Goal: Information Seeking & Learning: Learn about a topic

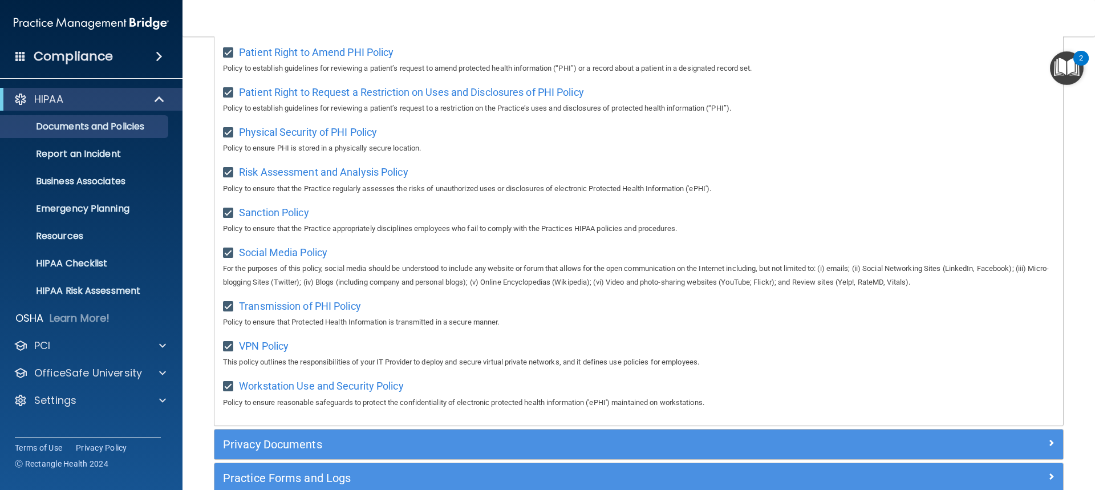
scroll to position [792, 0]
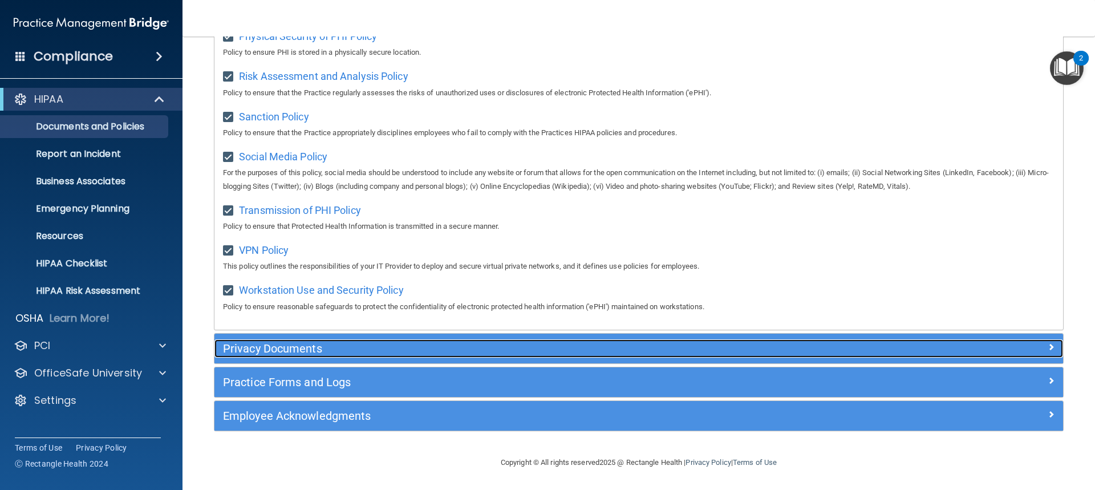
click at [274, 348] on h5 "Privacy Documents" at bounding box center [532, 348] width 619 height 13
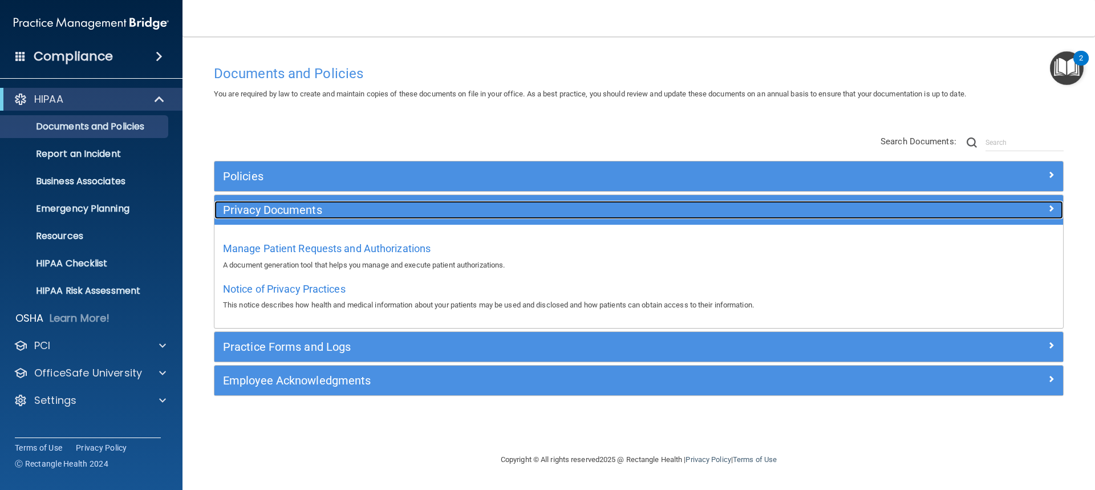
scroll to position [0, 0]
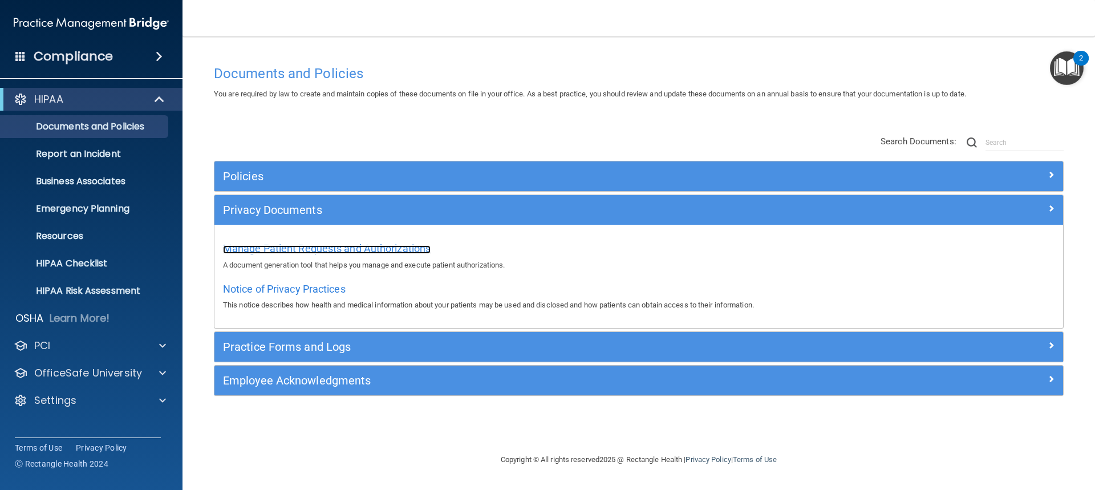
click at [260, 246] on span "Manage Patient Requests and Authorizations" at bounding box center [327, 248] width 208 height 12
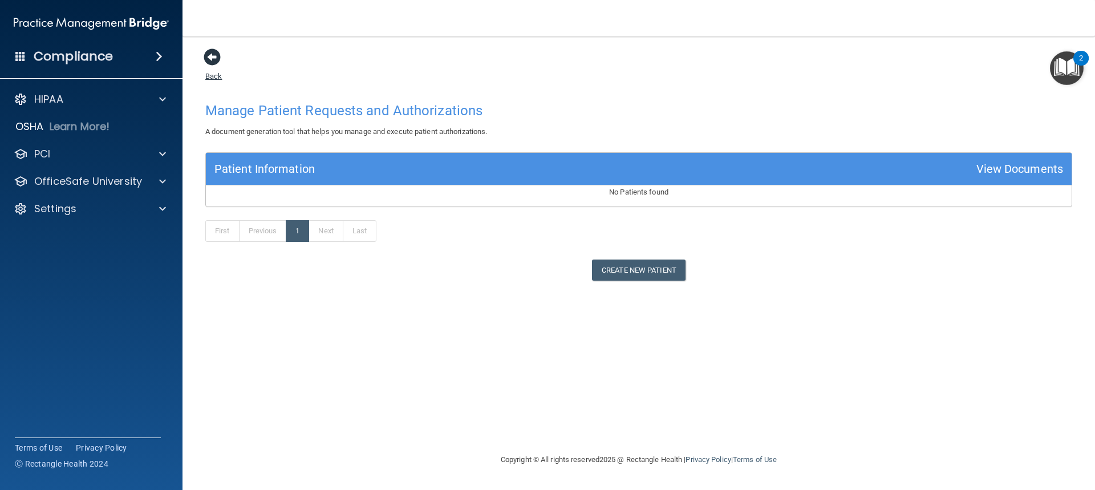
click at [216, 56] on span at bounding box center [212, 56] width 17 height 17
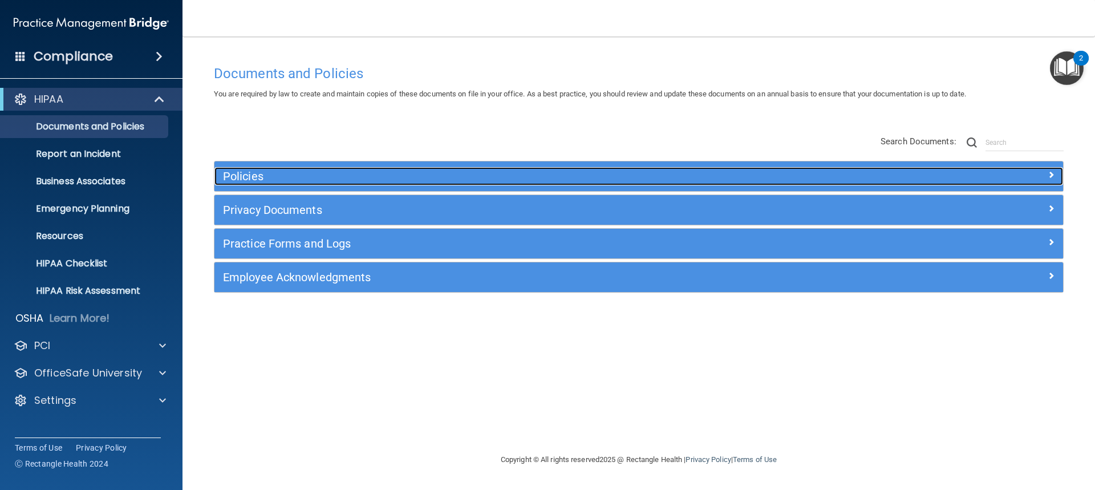
click at [262, 170] on h5 "Policies" at bounding box center [532, 176] width 619 height 13
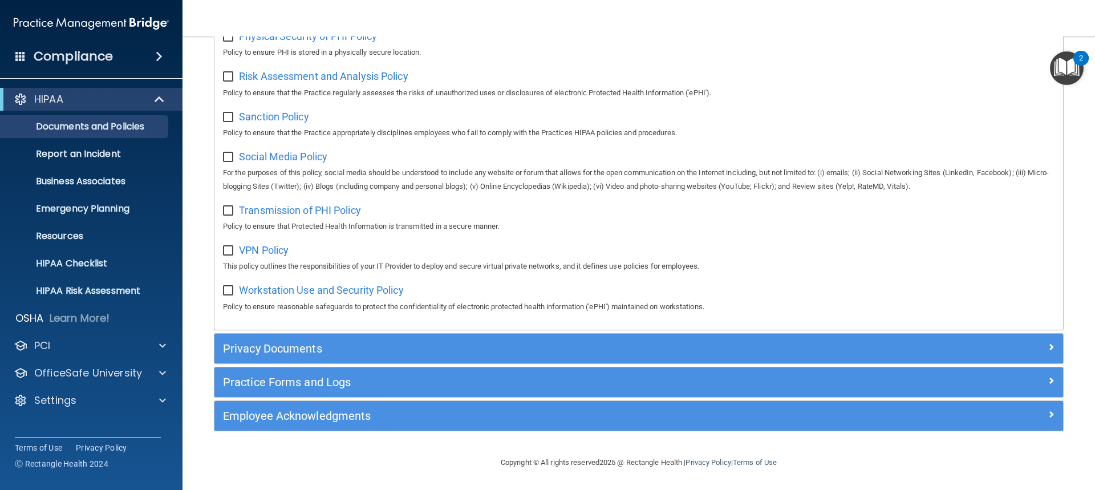
scroll to position [792, 0]
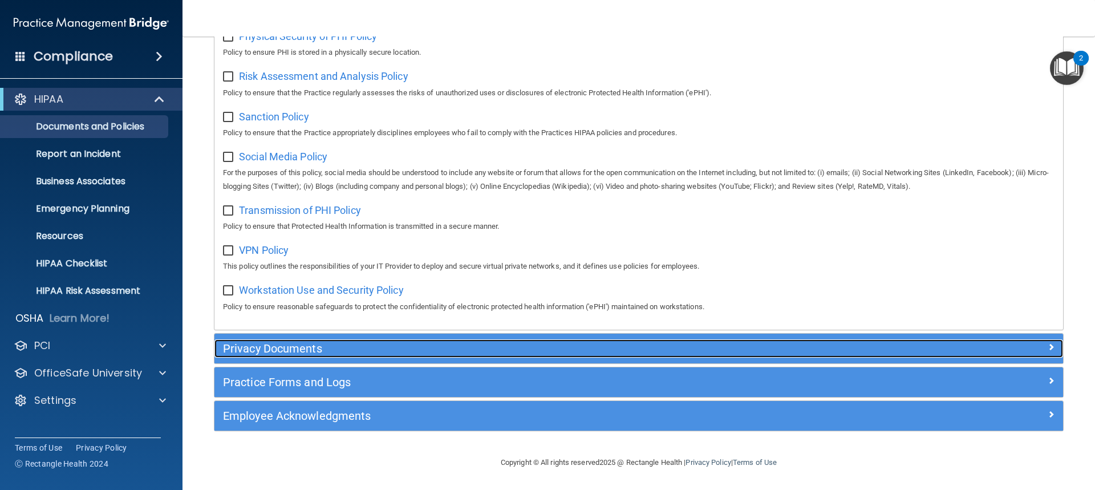
click at [306, 344] on h5 "Privacy Documents" at bounding box center [532, 348] width 619 height 13
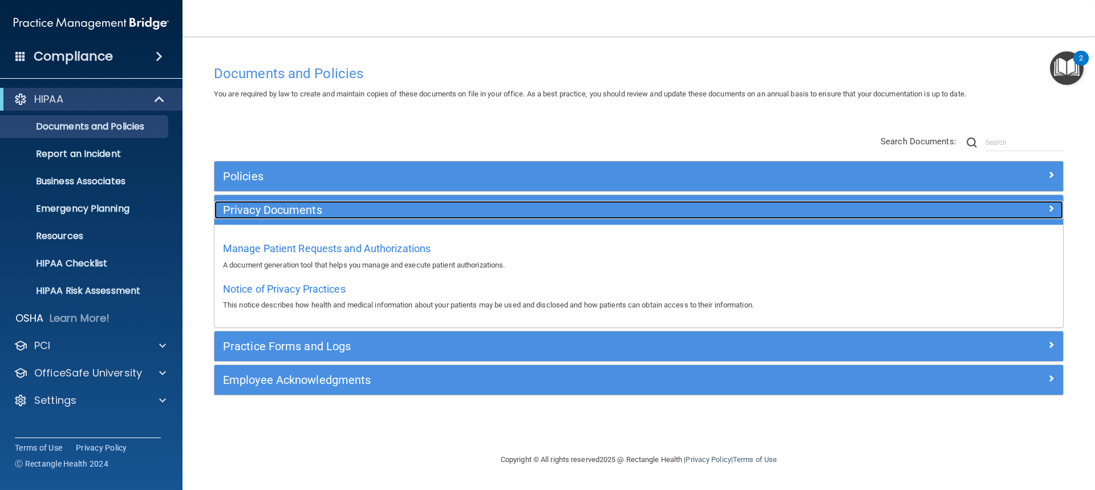
scroll to position [0, 0]
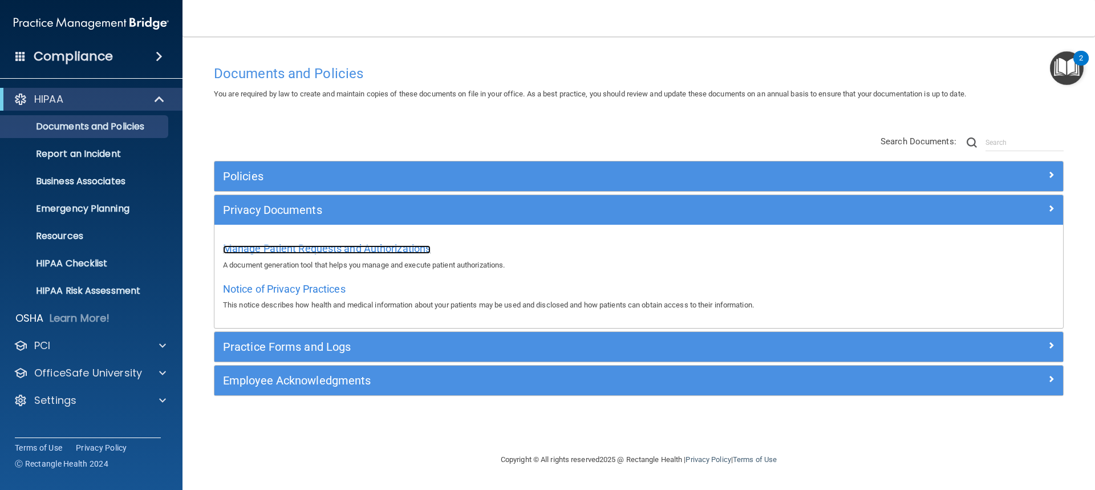
click at [383, 250] on span "Manage Patient Requests and Authorizations" at bounding box center [327, 248] width 208 height 12
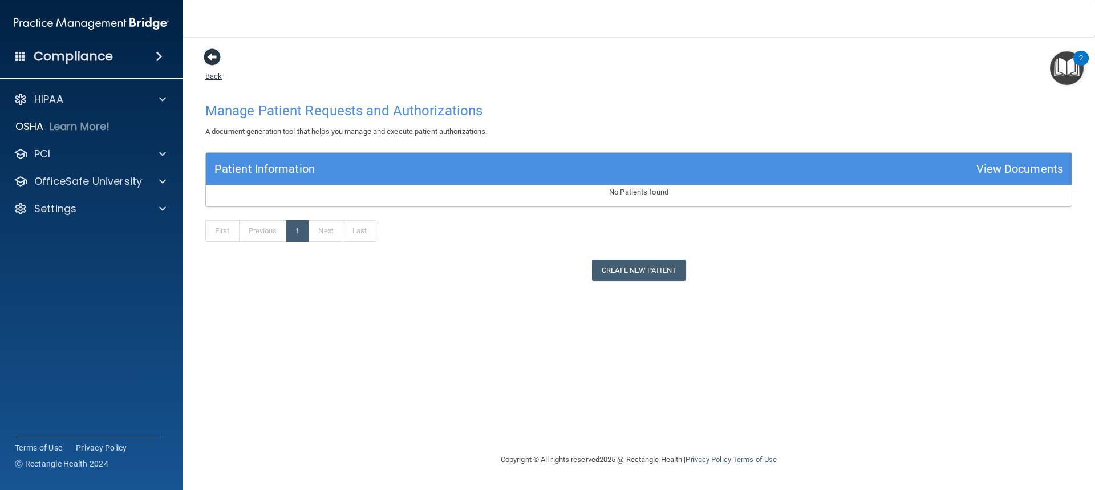
click at [214, 60] on span at bounding box center [212, 56] width 17 height 17
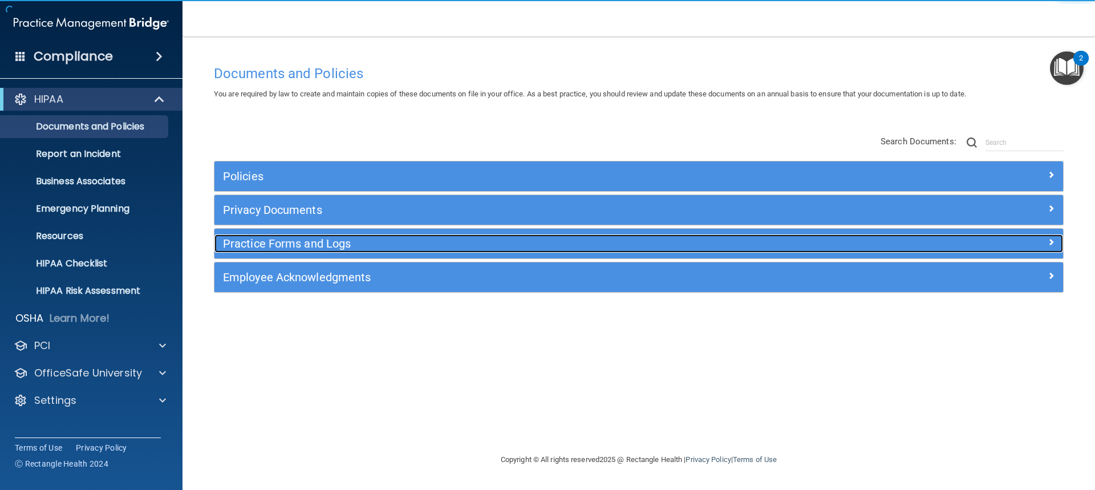
click at [282, 243] on h5 "Practice Forms and Logs" at bounding box center [532, 243] width 619 height 13
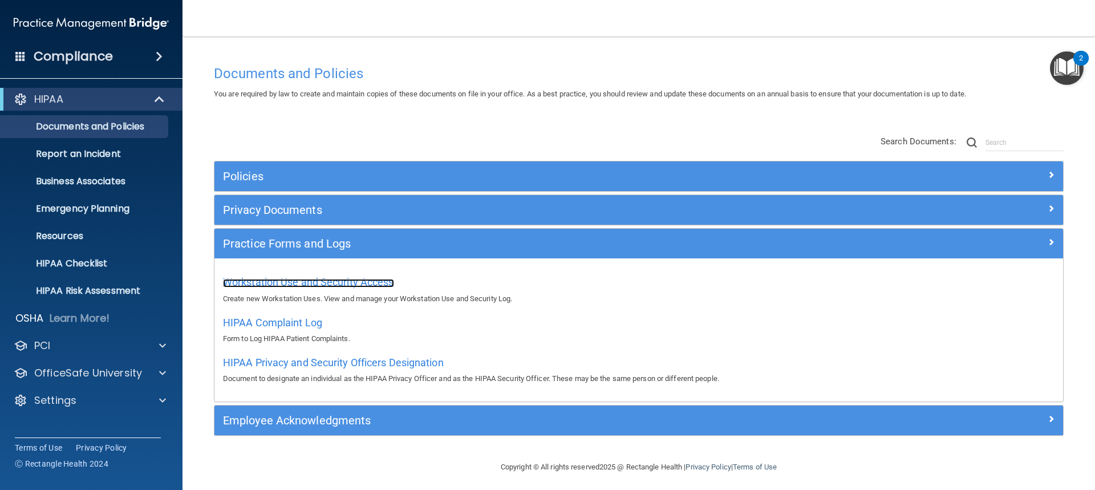
click at [324, 276] on span "Workstation Use and Security Access" at bounding box center [308, 282] width 171 height 12
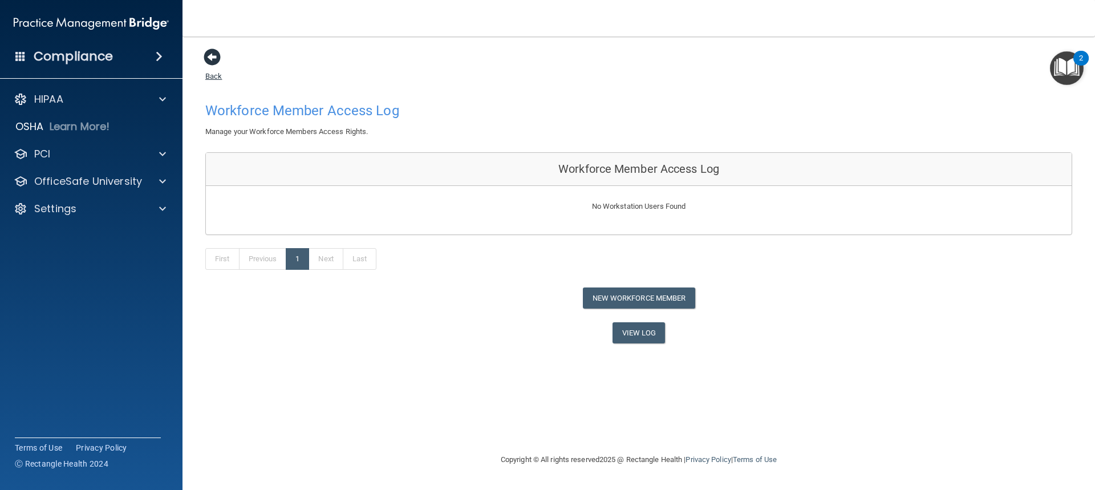
click at [216, 58] on span at bounding box center [212, 56] width 17 height 17
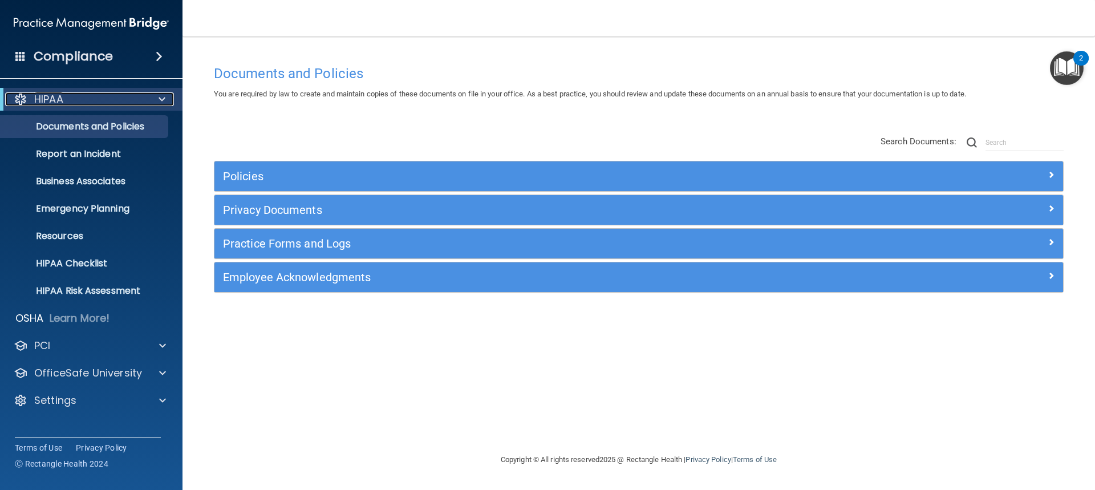
click at [60, 102] on p "HIPAA" at bounding box center [48, 99] width 29 height 14
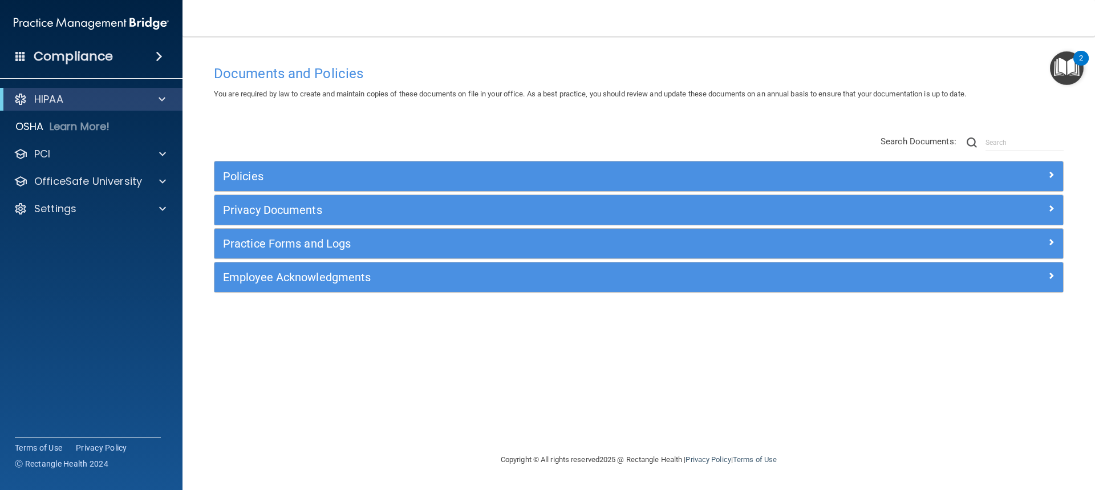
click at [1059, 67] on img "Open Resource Center, 2 new notifications" at bounding box center [1067, 68] width 34 height 34
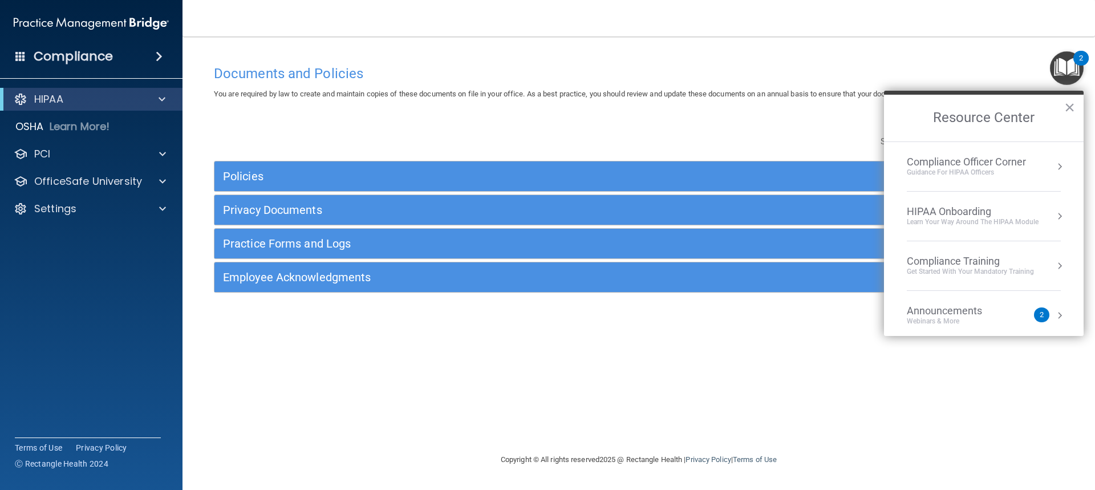
click at [109, 63] on div "Compliance" at bounding box center [91, 56] width 182 height 25
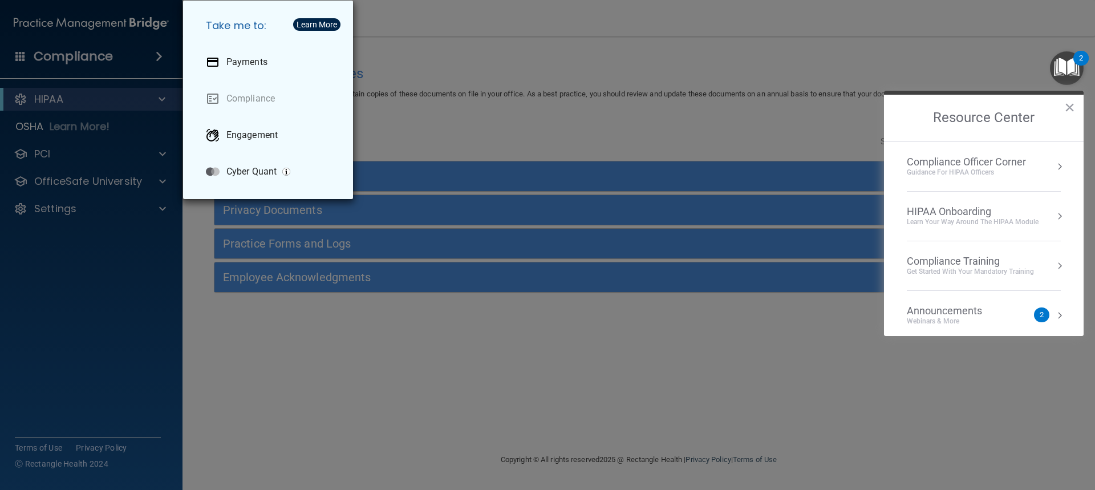
click at [250, 426] on div "Take me to: Payments Compliance Engagement Cyber Quant" at bounding box center [547, 245] width 1095 height 490
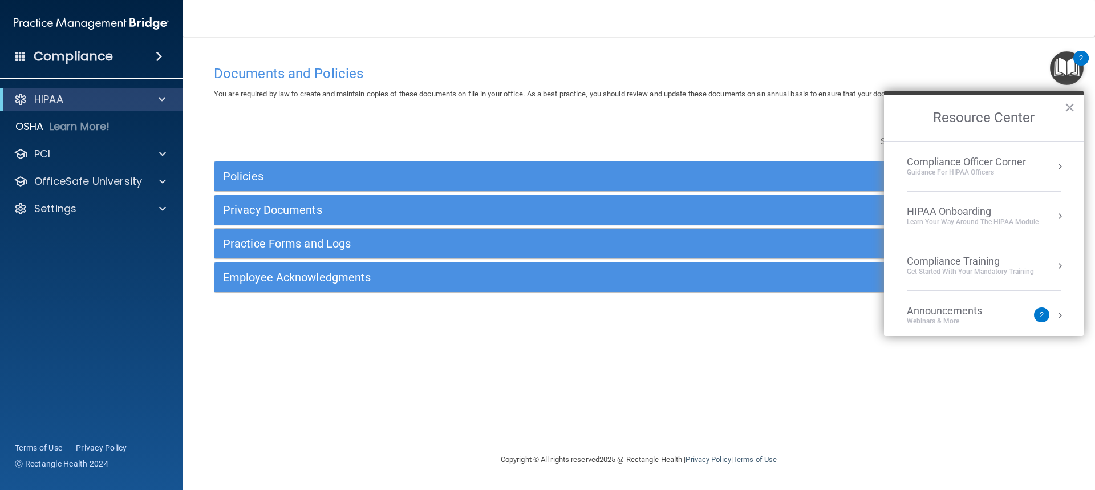
click at [954, 162] on div "Compliance Officer Corner" at bounding box center [965, 162] width 119 height 13
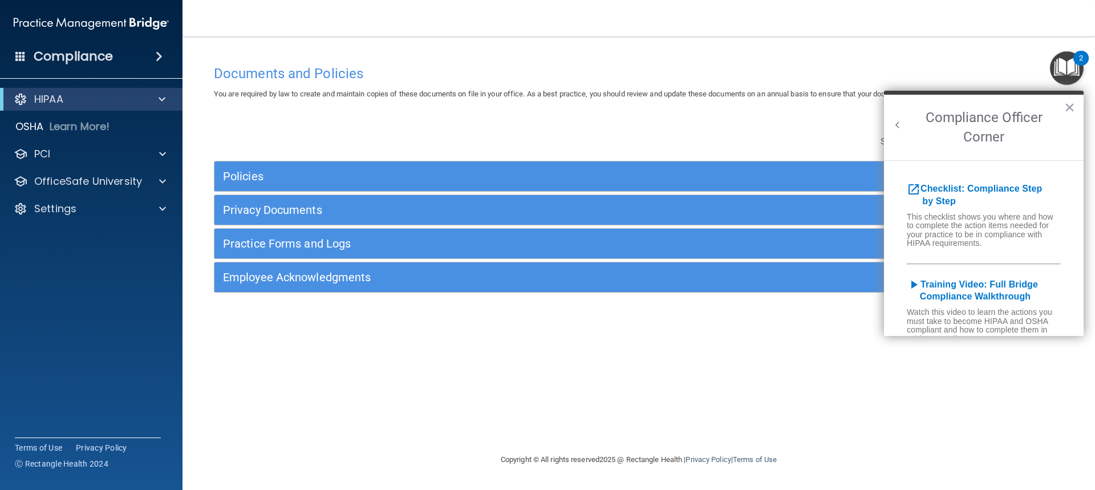
drag, startPoint x: 565, startPoint y: 402, endPoint x: 558, endPoint y: 396, distance: 9.7
click at [564, 404] on div "Documents and Policies You are required by law to create and maintain copies of…" at bounding box center [638, 255] width 867 height 393
click at [1064, 109] on button "×" at bounding box center [1069, 107] width 11 height 18
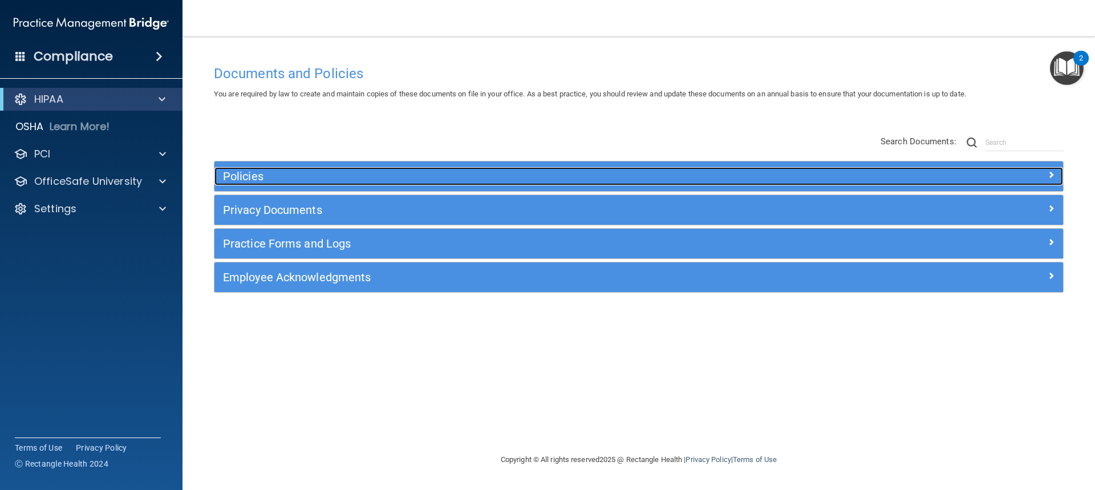
click at [246, 171] on h5 "Policies" at bounding box center [532, 176] width 619 height 13
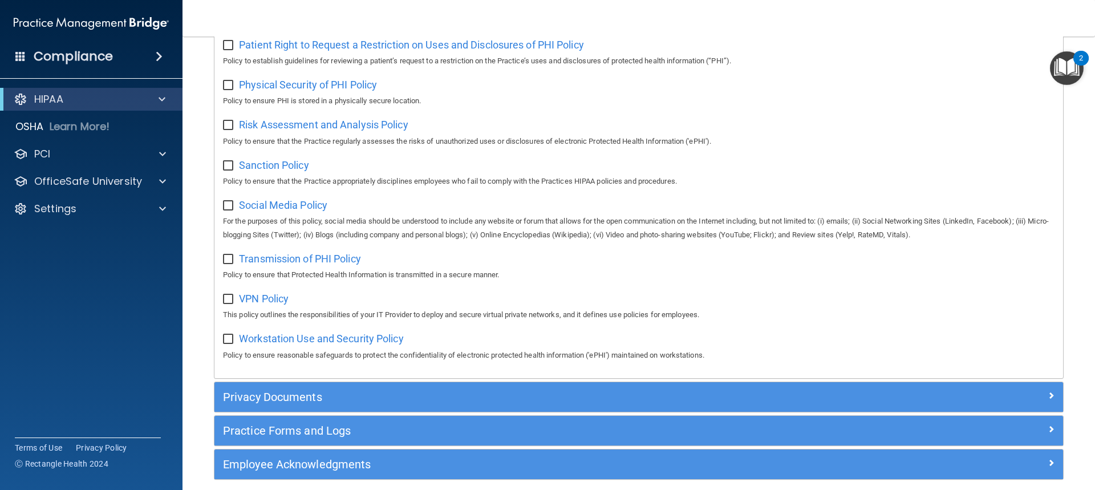
scroll to position [792, 0]
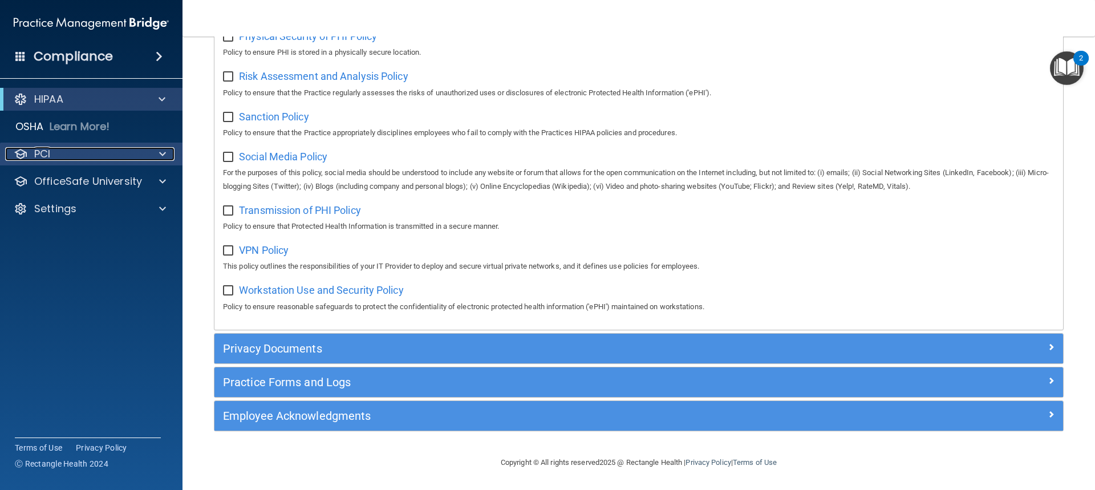
click at [63, 149] on div "PCI" at bounding box center [75, 154] width 141 height 14
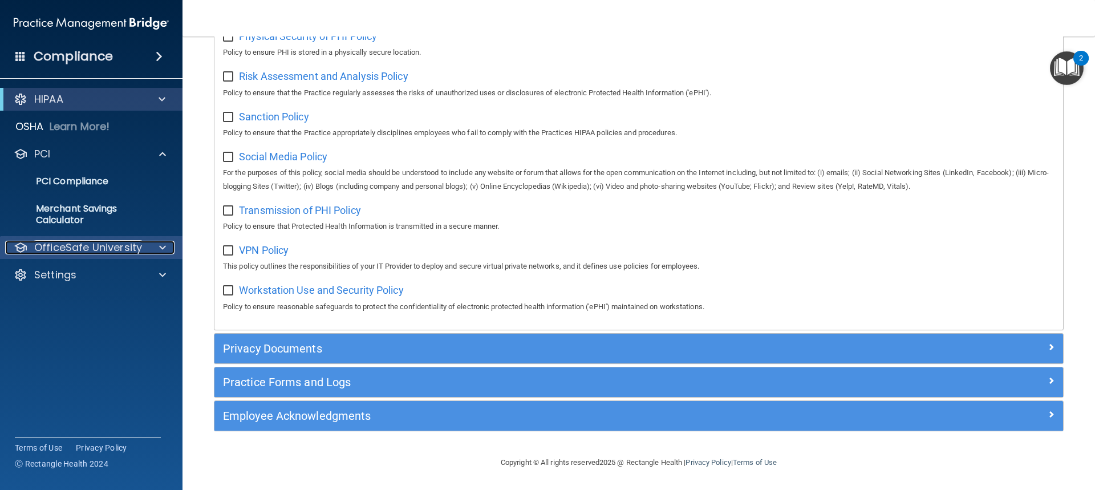
click at [74, 246] on p "OfficeSafe University" at bounding box center [88, 248] width 108 height 14
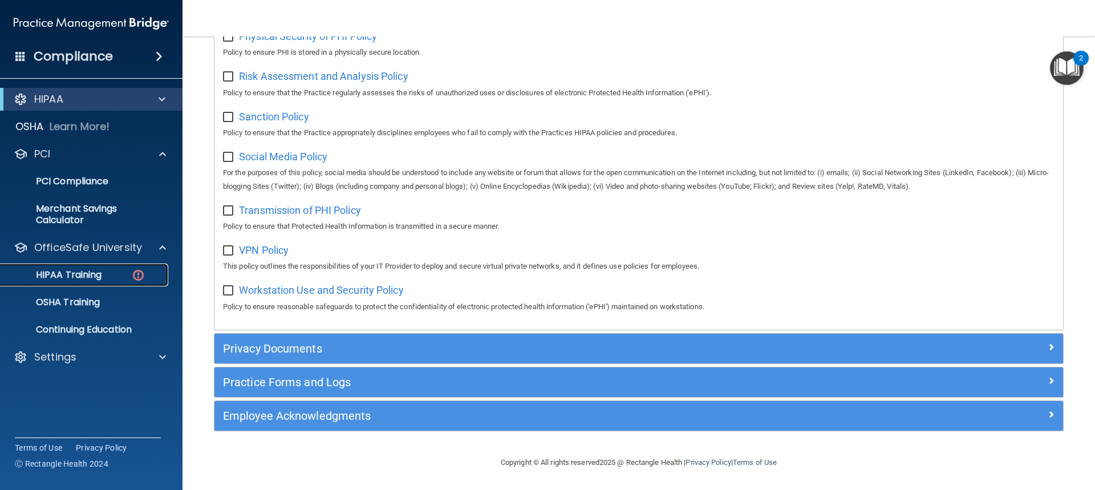
click at [75, 272] on p "HIPAA Training" at bounding box center [54, 274] width 94 height 11
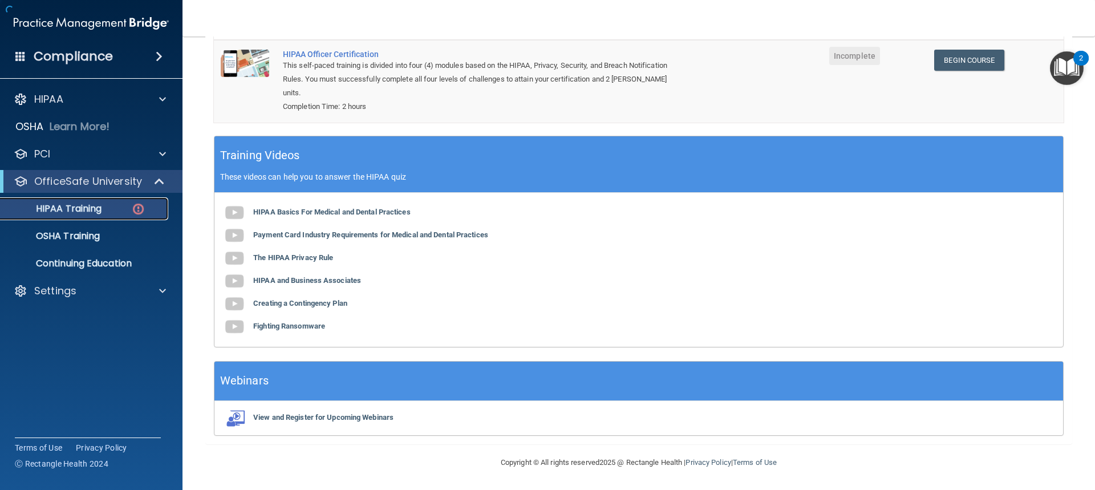
scroll to position [240, 0]
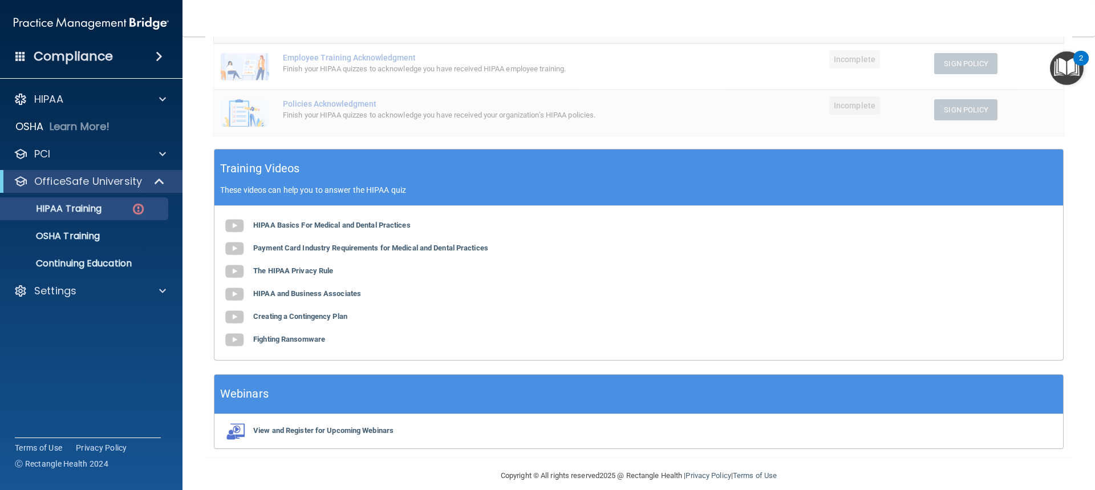
click at [81, 56] on h4 "Compliance" at bounding box center [73, 56] width 79 height 16
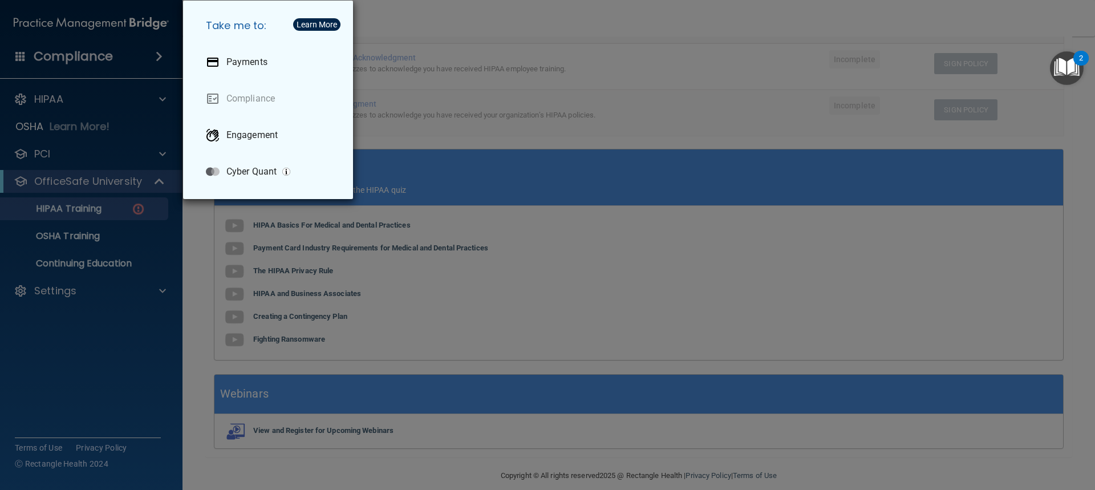
click at [51, 62] on div "Take me to: Payments Compliance Engagement Cyber Quant" at bounding box center [547, 245] width 1095 height 490
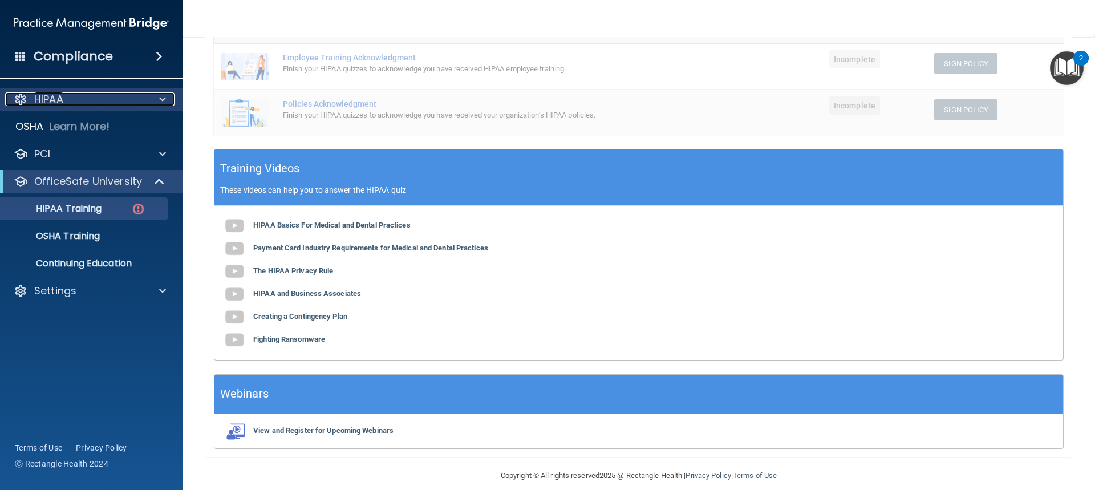
click at [46, 95] on p "HIPAA" at bounding box center [48, 99] width 29 height 14
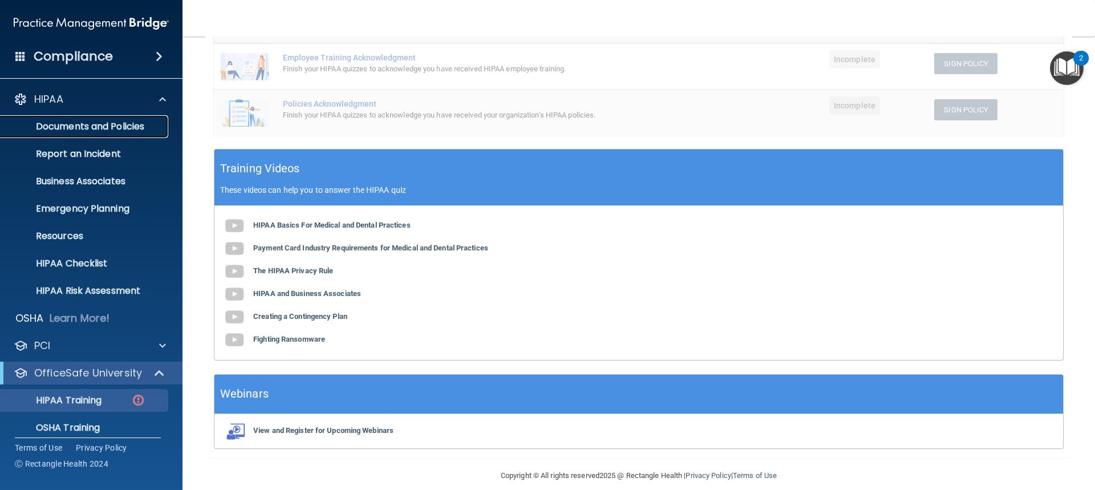
click at [75, 121] on p "Documents and Policies" at bounding box center [85, 126] width 156 height 11
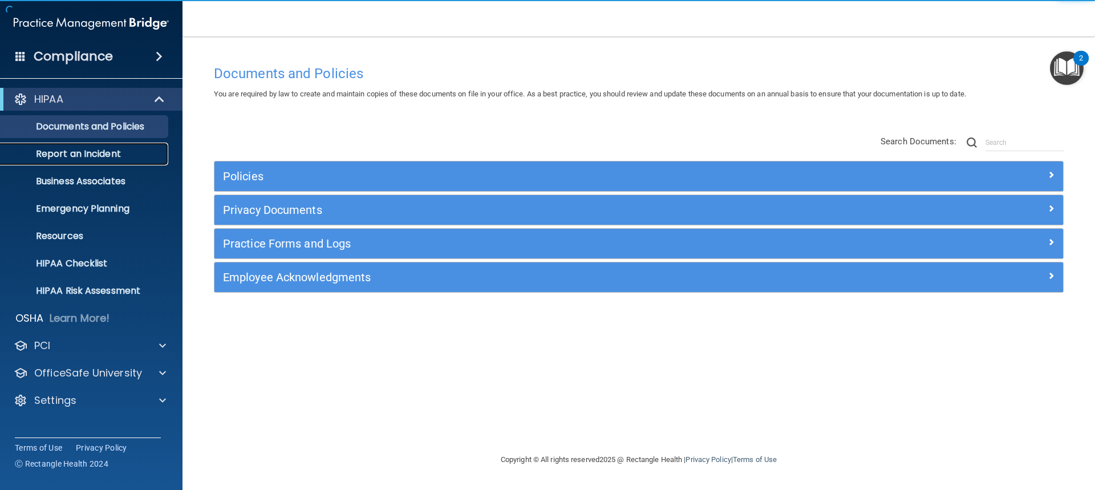
click at [75, 149] on p "Report an Incident" at bounding box center [85, 153] width 156 height 11
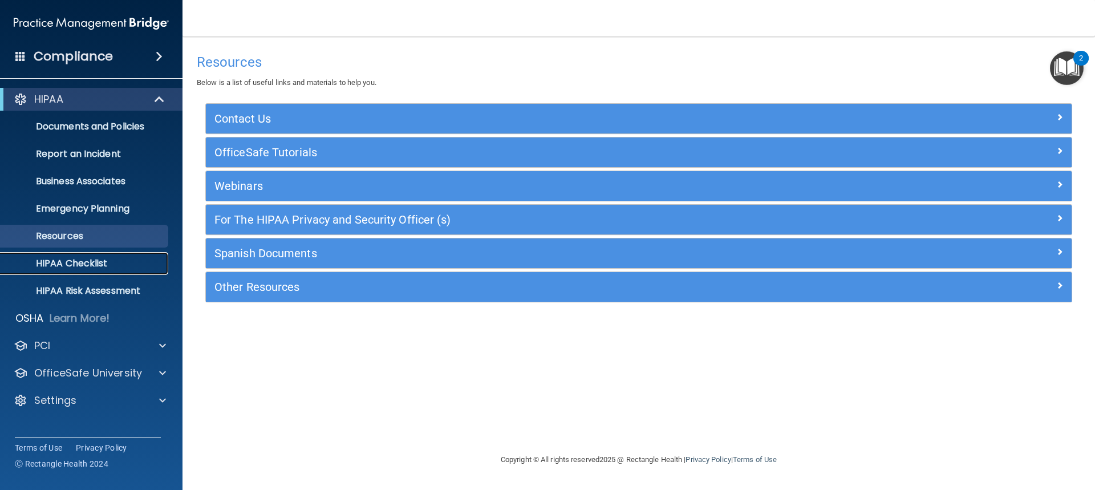
click at [100, 265] on p "HIPAA Checklist" at bounding box center [85, 263] width 156 height 11
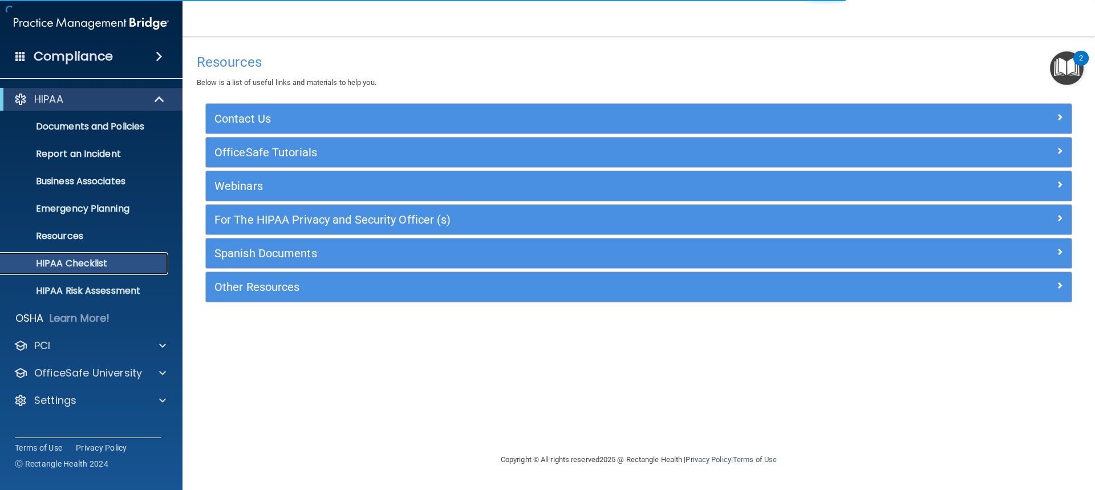
click at [75, 260] on p "HIPAA Checklist" at bounding box center [85, 263] width 156 height 11
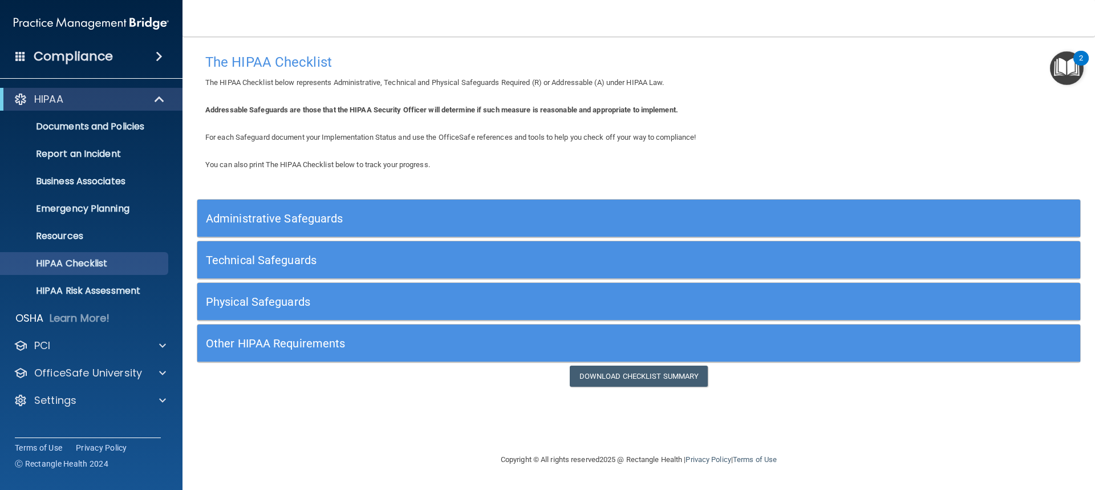
click at [287, 208] on div "Administrative Safeguards" at bounding box center [528, 218] width 662 height 26
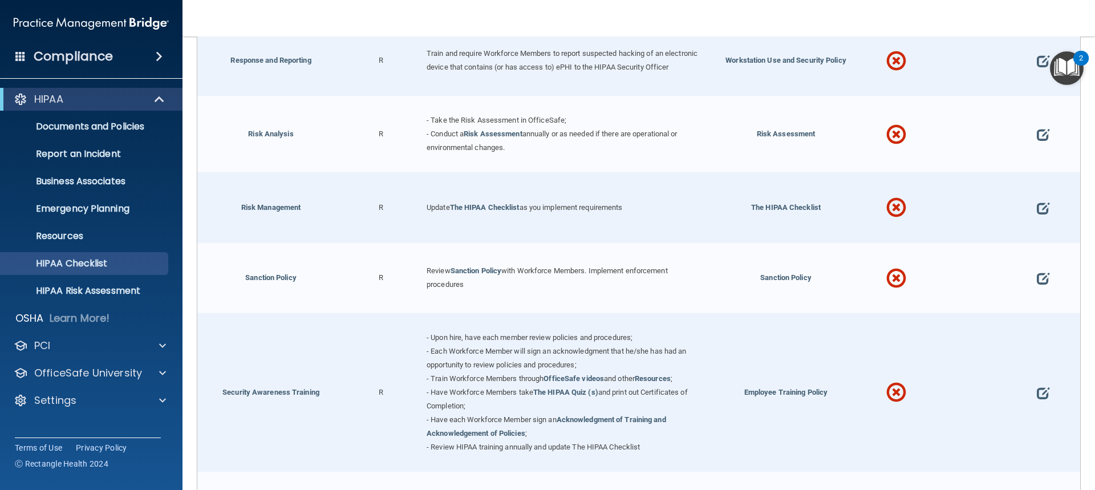
scroll to position [752, 0]
click at [1056, 65] on img "Open Resource Center, 2 new notifications" at bounding box center [1067, 68] width 34 height 34
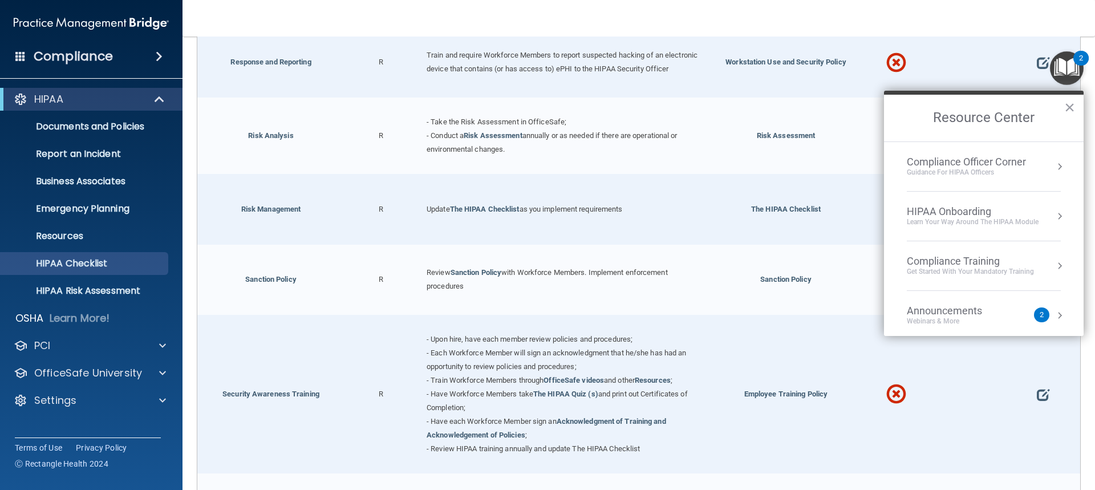
click at [970, 161] on div "Compliance Officer Corner" at bounding box center [965, 162] width 119 height 13
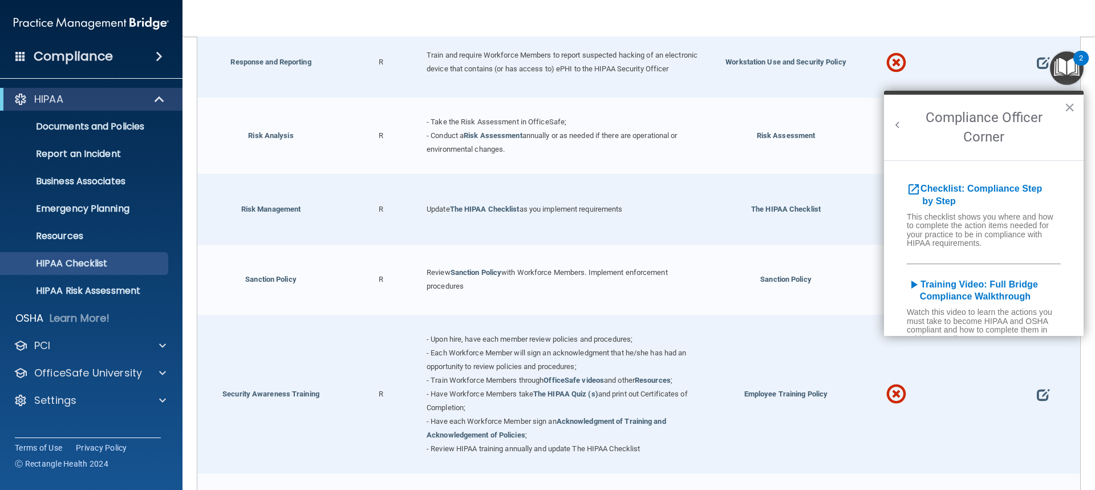
scroll to position [0, 0]
click at [933, 191] on b "Checklist: Compliance Step by Step" at bounding box center [973, 195] width 135 height 22
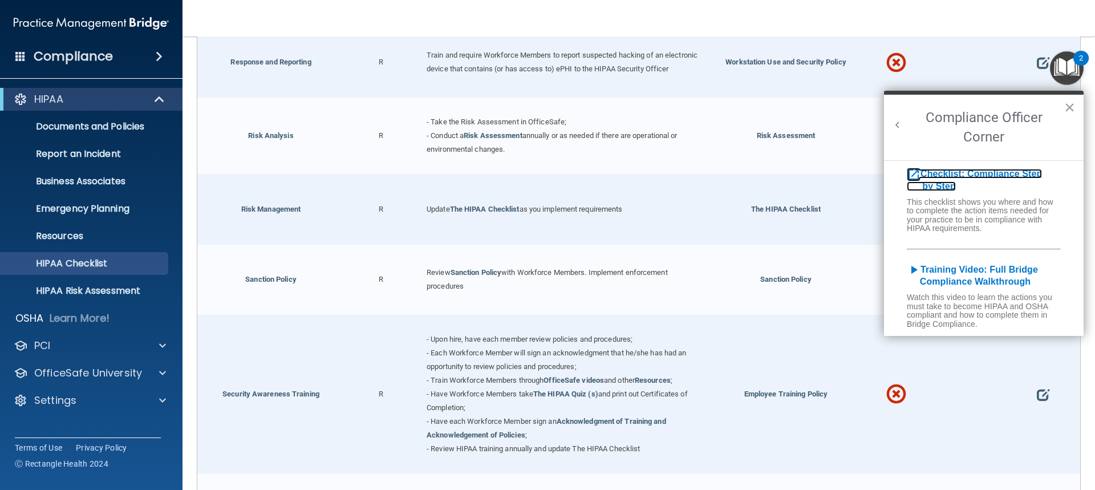
scroll to position [57, 0]
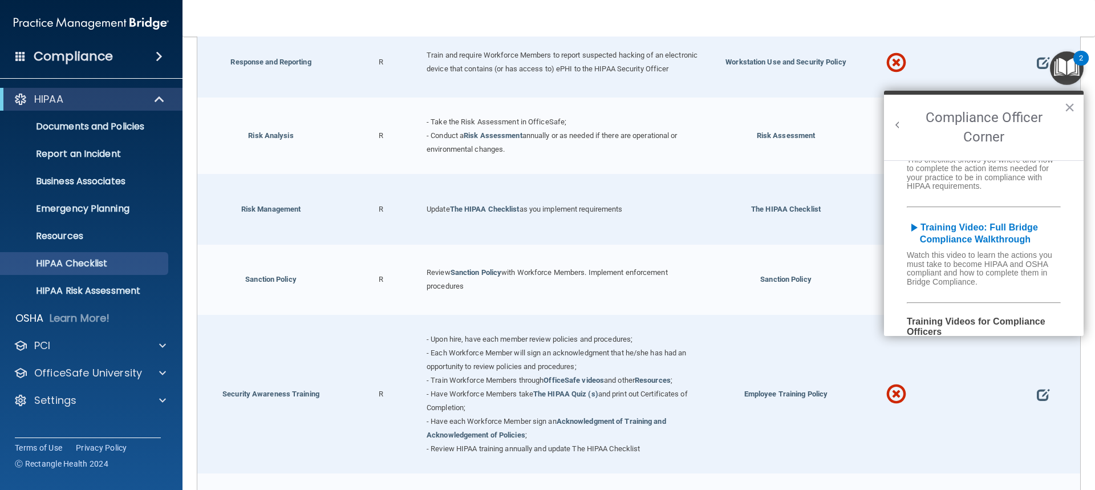
click at [957, 234] on h5 "play_arrow Training Video: Full Bridge Compliance Walkthrough" at bounding box center [984, 233] width 200 height 24
click at [970, 231] on b "Training Video: Full Bridge Compliance Walkthrough" at bounding box center [971, 233] width 131 height 22
